Goal: Information Seeking & Learning: Understand process/instructions

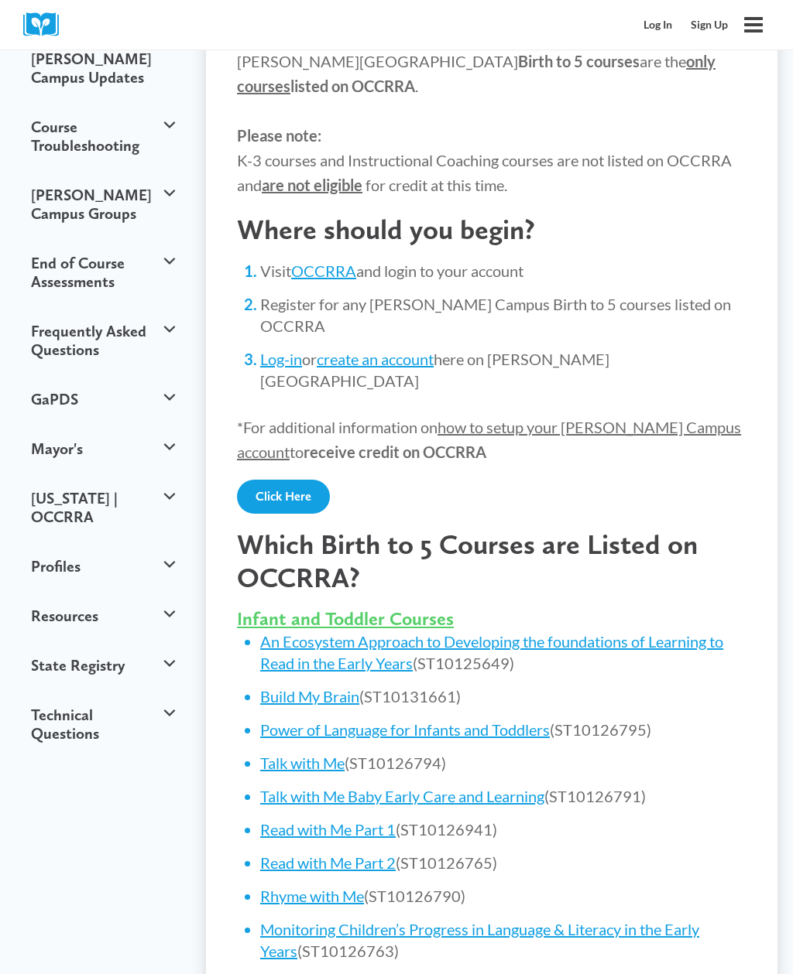
scroll to position [188, 0]
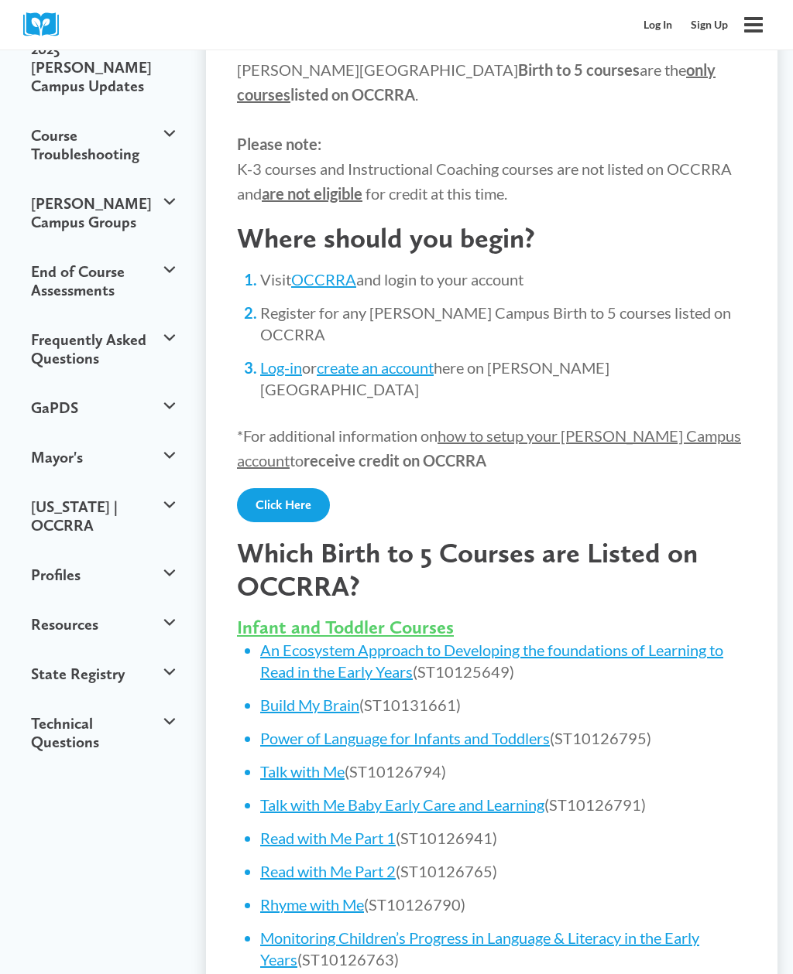
click at [278, 488] on link "Click Here" at bounding box center [283, 505] width 93 height 34
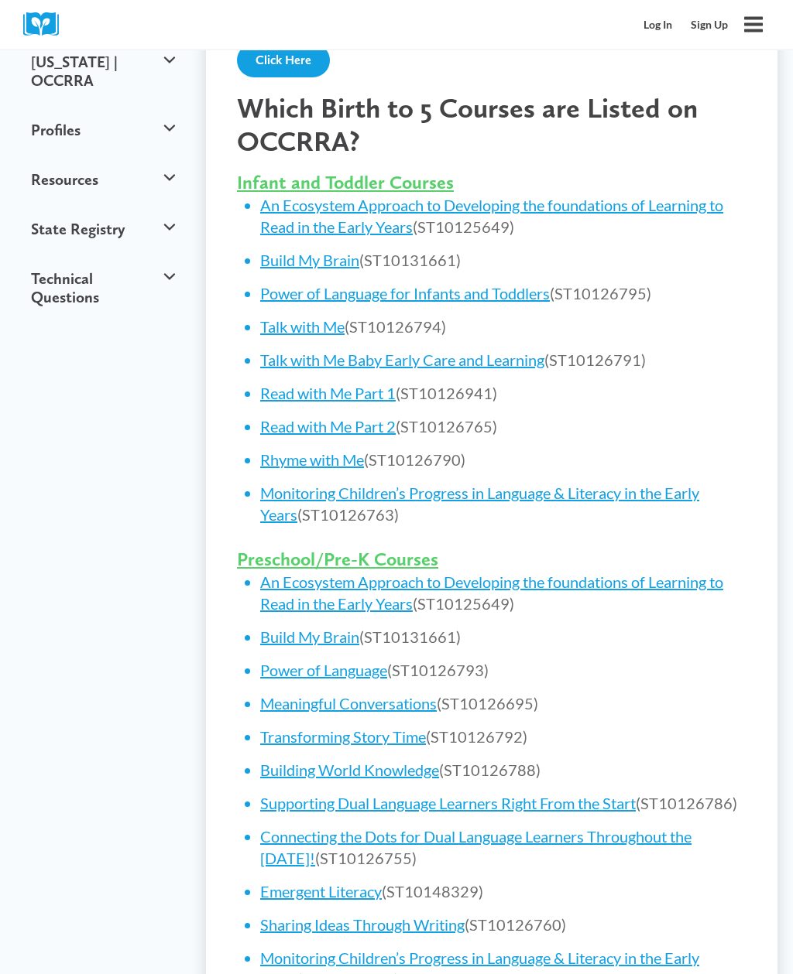
scroll to position [633, 0]
click at [317, 882] on link "Emergent Literacy" at bounding box center [321, 891] width 122 height 19
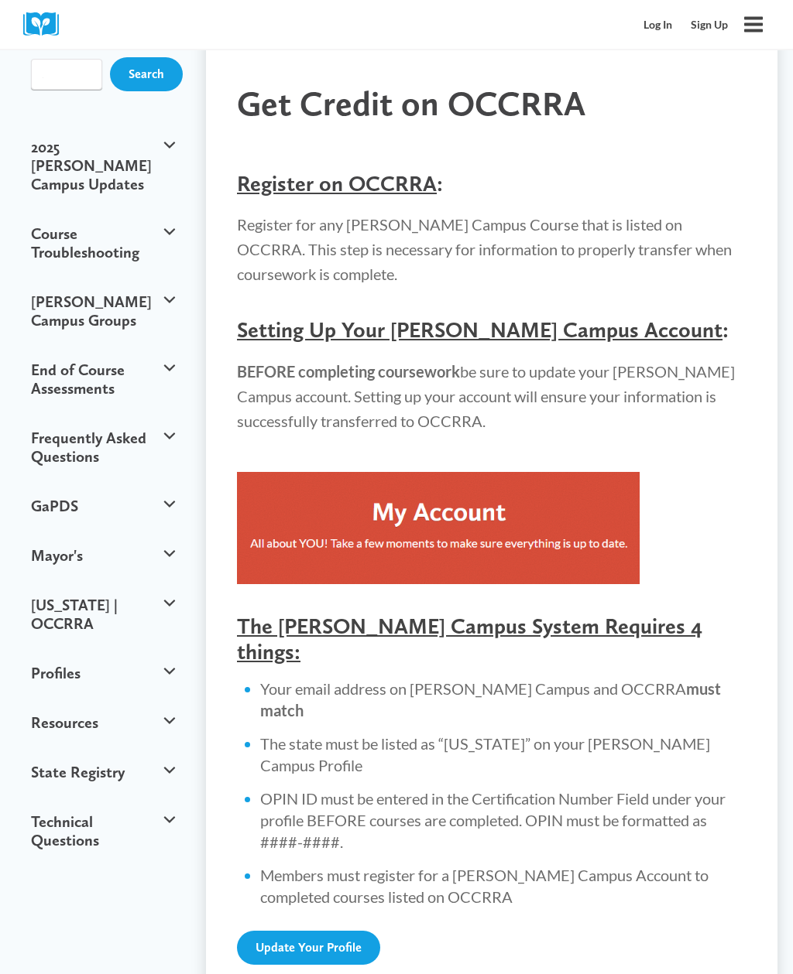
scroll to position [108, 0]
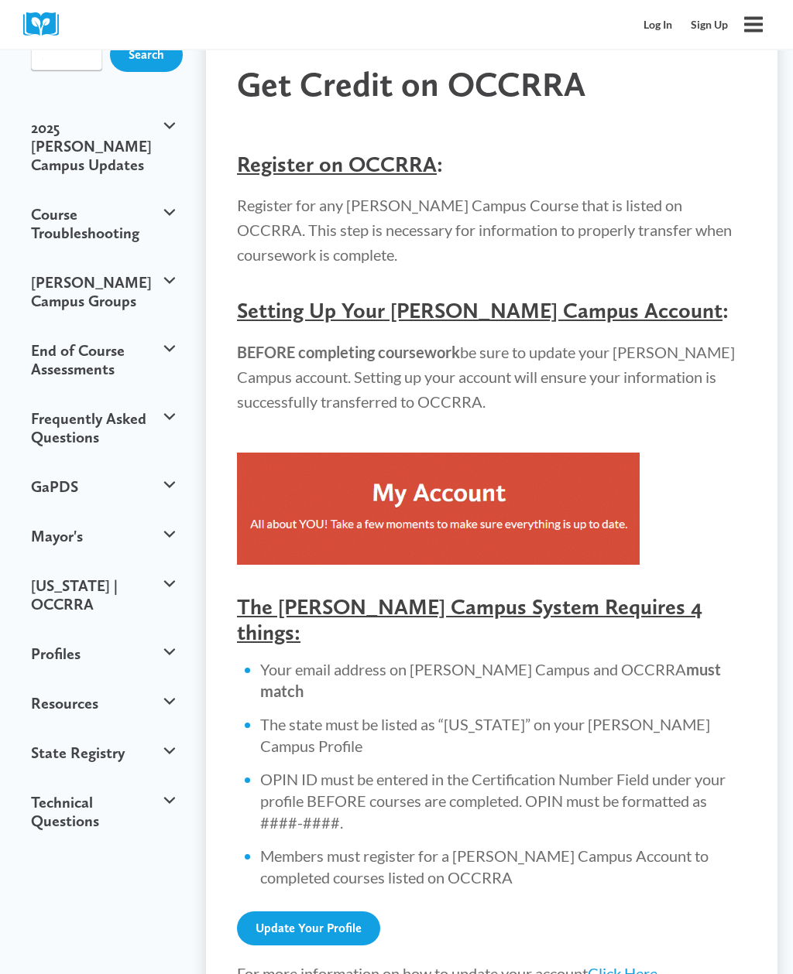
click at [307, 912] on link "Update Your Profile" at bounding box center [308, 929] width 143 height 34
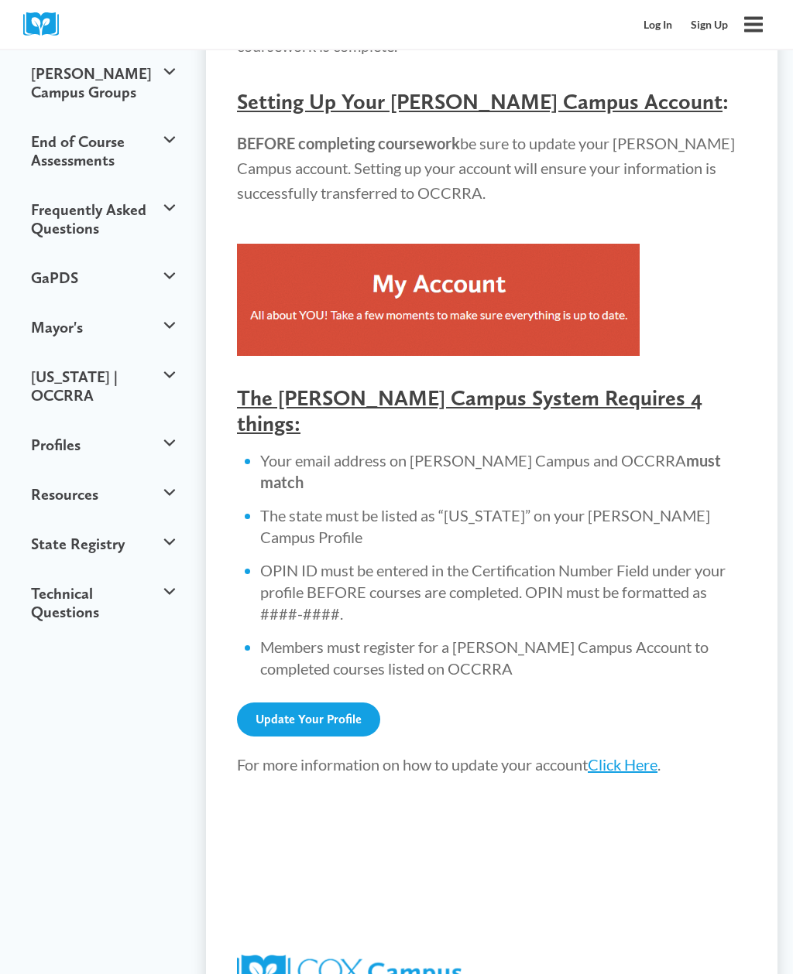
scroll to position [319, 0]
click at [639, 675] on div "Register on OCCRRA : Register for any Cox Campus Course that is listed on OCCRR…" at bounding box center [491, 511] width 509 height 1170
click at [636, 755] on link "Click Here" at bounding box center [622, 764] width 70 height 19
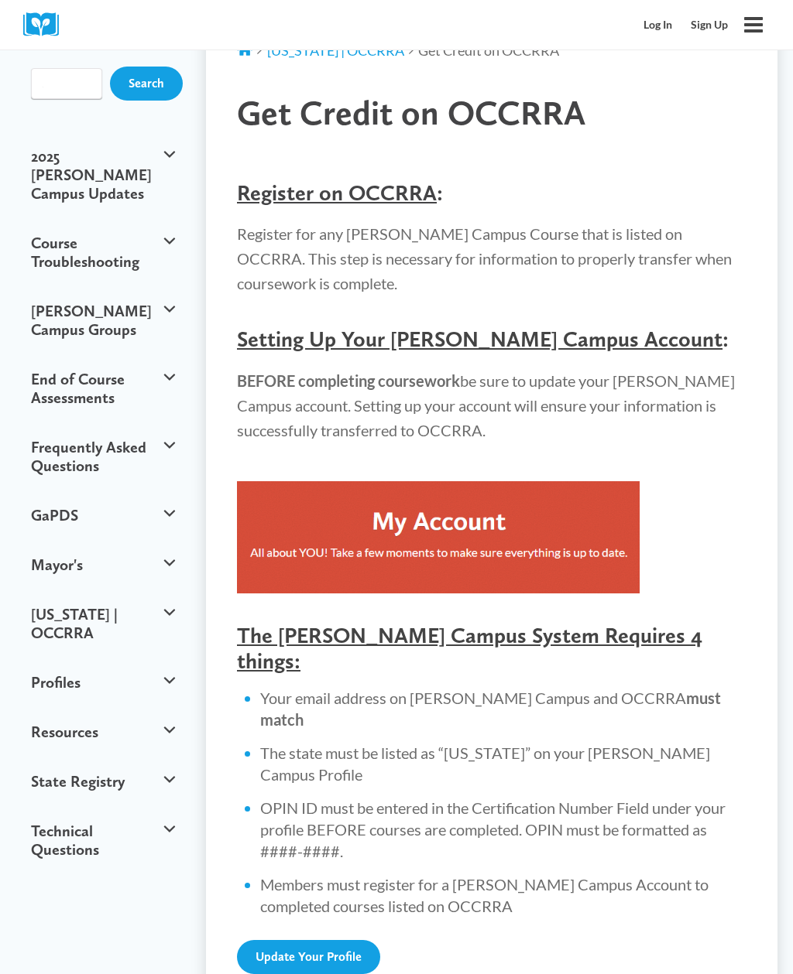
scroll to position [0, 0]
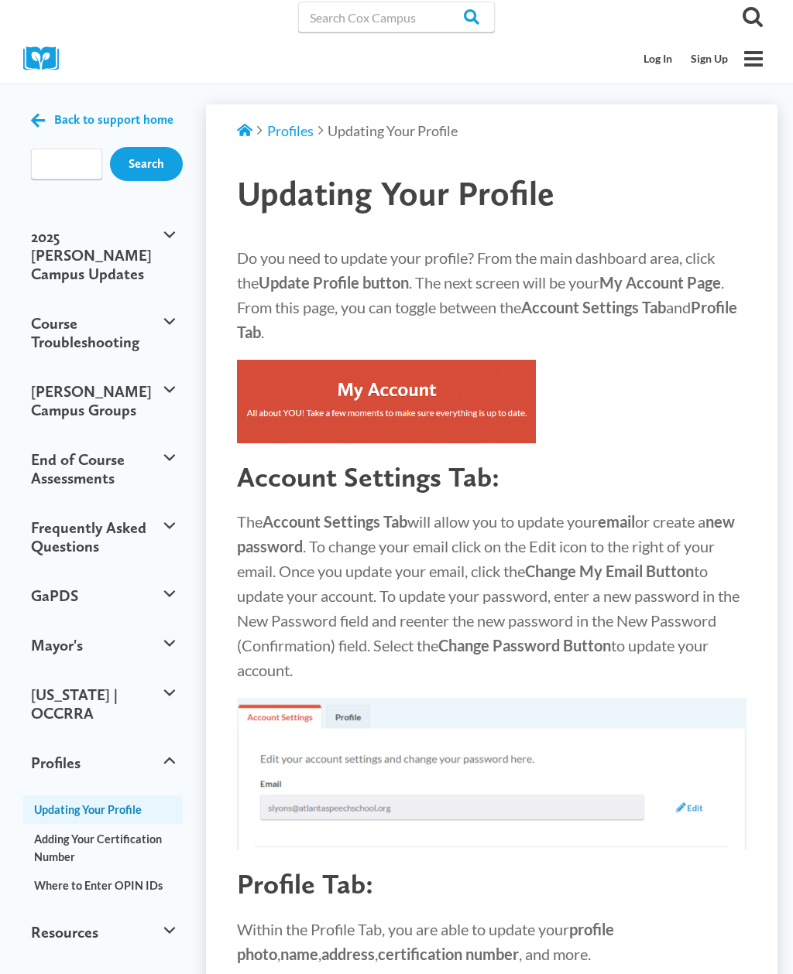
click at [649, 53] on link "Log In" at bounding box center [657, 58] width 47 height 29
